Goal: Task Accomplishment & Management: Complete application form

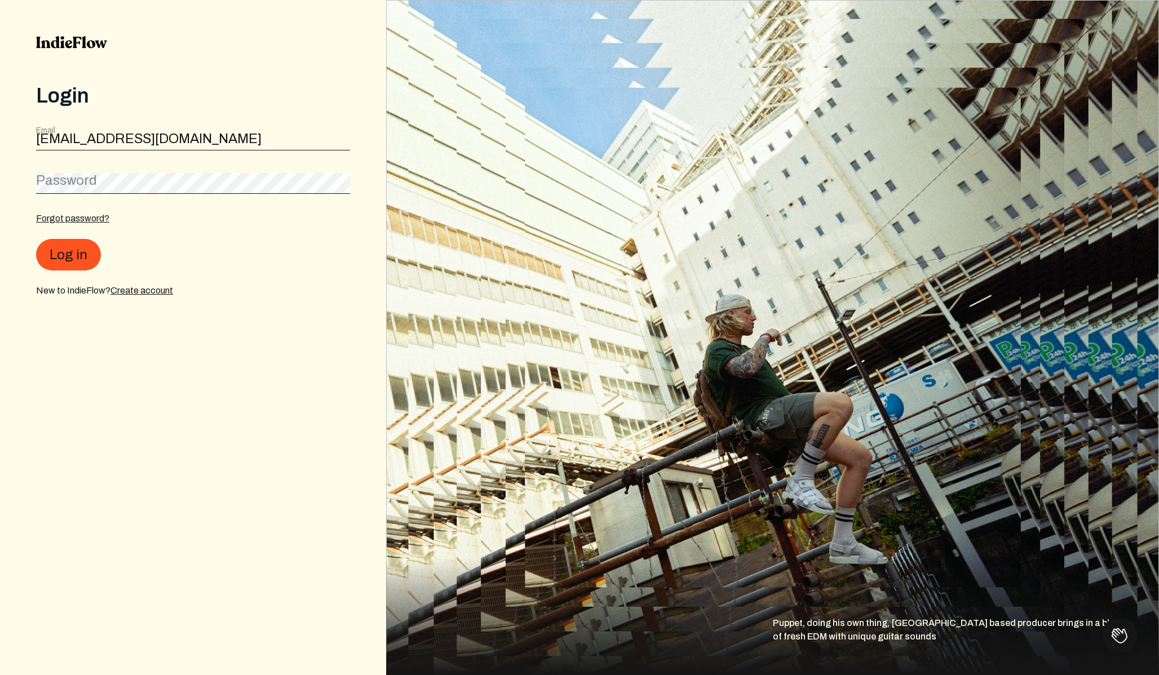
type input "[EMAIL_ADDRESS][DOMAIN_NAME]"
click at [36, 240] on button "Log in" at bounding box center [68, 256] width 65 height 32
click at [138, 244] on div "Log in" at bounding box center [193, 256] width 314 height 32
click at [83, 226] on div "Forgot password? Log in New to IndieFlow? Create account" at bounding box center [193, 255] width 314 height 86
click at [83, 220] on link "Forgot password?" at bounding box center [72, 219] width 73 height 10
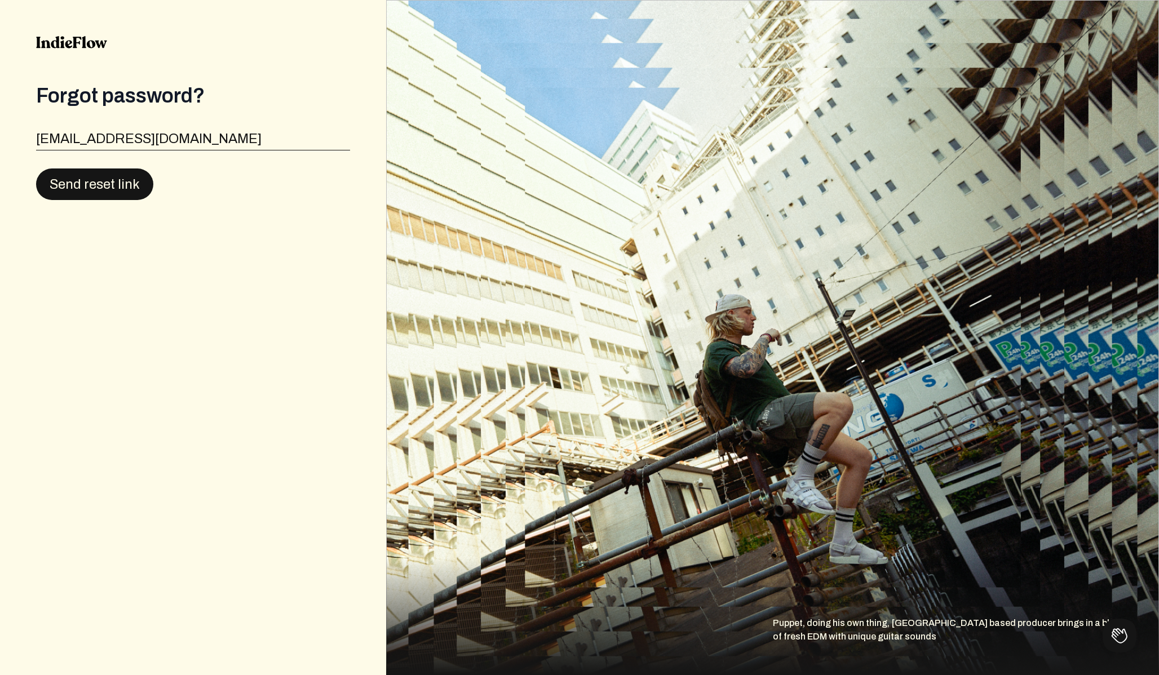
click at [121, 193] on button "Send reset link" at bounding box center [94, 185] width 117 height 32
click at [135, 148] on input "[EMAIL_ADDRESS][DOMAIN_NAME]" at bounding box center [193, 140] width 314 height 21
type input "atkidfromhell113@gmail.com"
click at [36, 169] on button "Send reset link" at bounding box center [94, 185] width 117 height 32
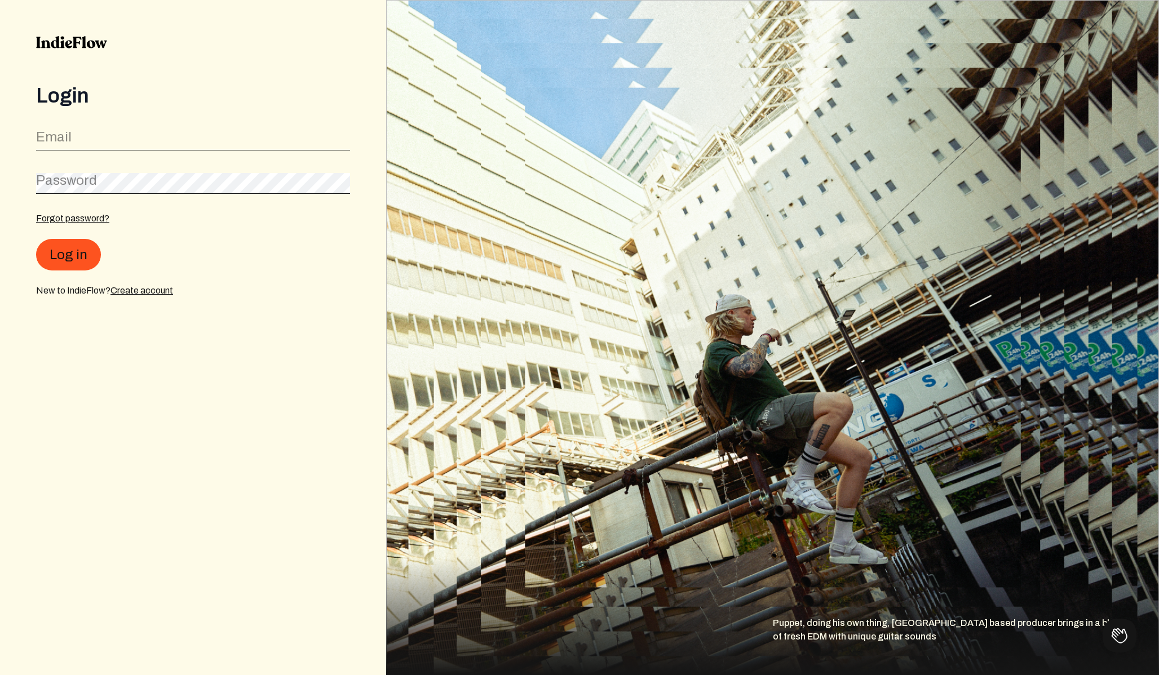
click at [65, 43] on img at bounding box center [71, 42] width 71 height 12
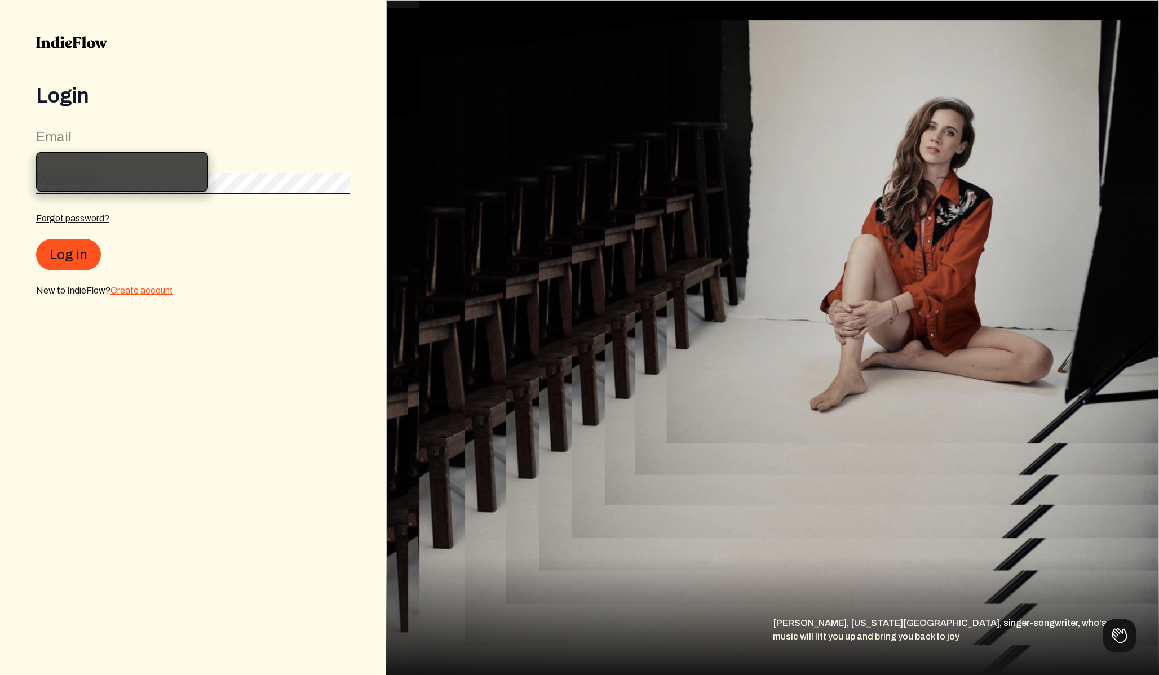
click at [142, 290] on link "Create account" at bounding box center [142, 291] width 63 height 10
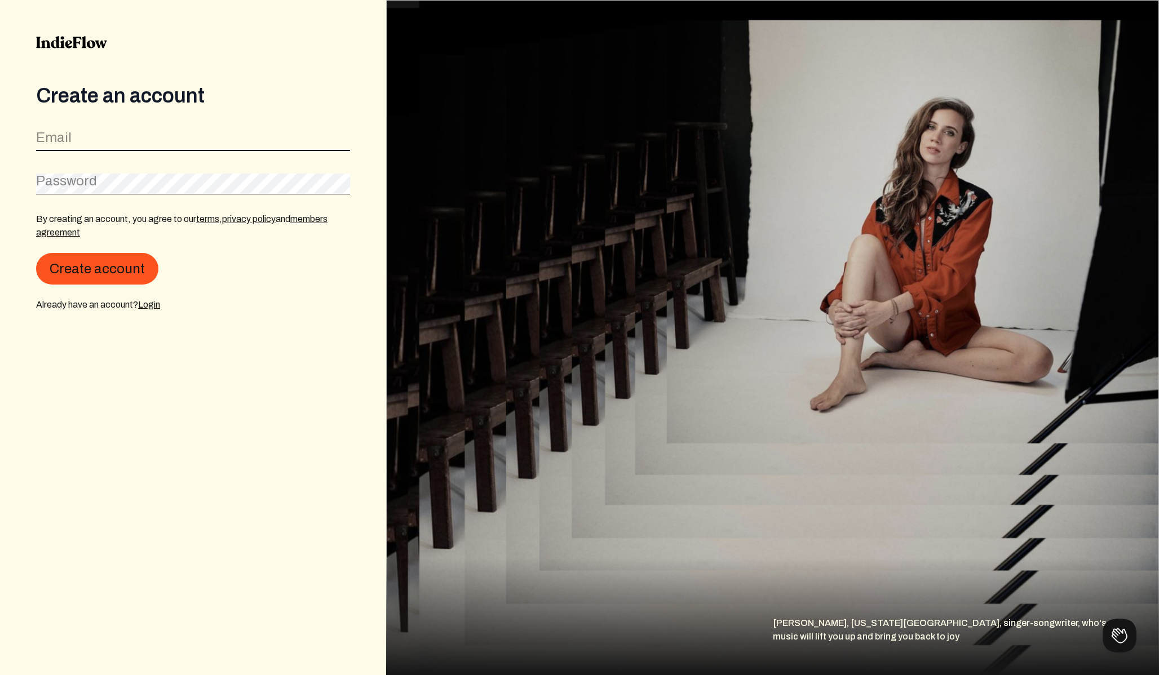
click at [145, 140] on input "email" at bounding box center [193, 140] width 314 height 21
type input "[EMAIL_ADDRESS][DOMAIN_NAME]"
click at [36, 253] on button "Create account" at bounding box center [97, 269] width 122 height 32
